Goal: Navigation & Orientation: Find specific page/section

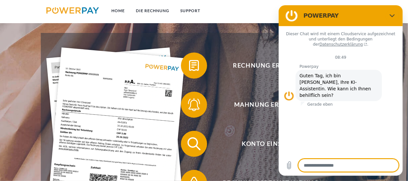
scroll to position [98, 0]
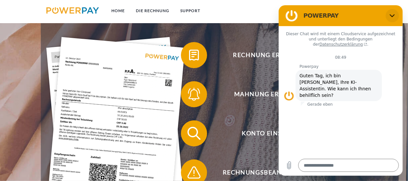
click at [391, 17] on icon "Schließen" at bounding box center [391, 15] width 5 height 5
type textarea "*"
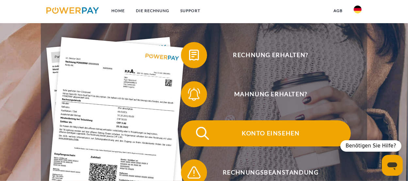
click at [262, 131] on span "Konto einsehen" at bounding box center [271, 133] width 160 height 26
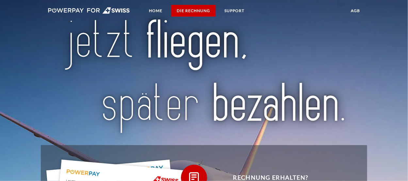
click at [192, 11] on link "DIE RECHNUNG" at bounding box center [193, 11] width 44 height 12
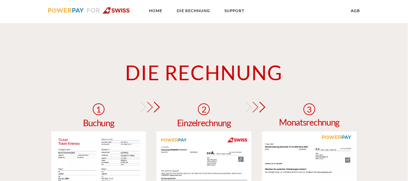
scroll to position [450, 0]
